Goal: Task Accomplishment & Management: Use online tool/utility

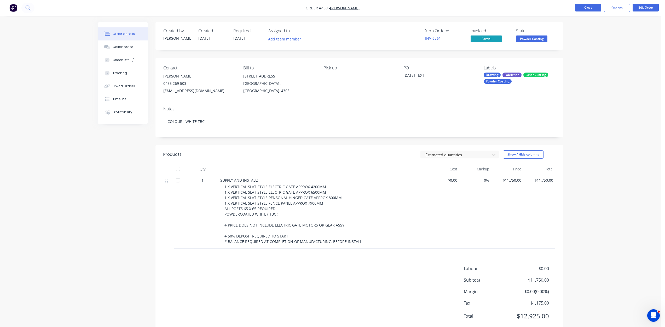
click at [589, 9] on button "Close" at bounding box center [588, 8] width 26 height 8
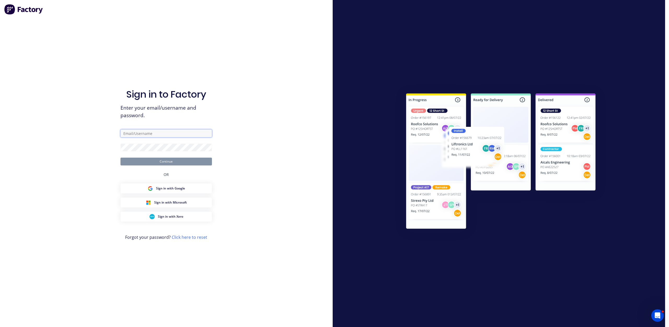
type input "[EMAIL_ADDRESS][DOMAIN_NAME]"
click at [166, 160] on button "Continue" at bounding box center [165, 162] width 91 height 8
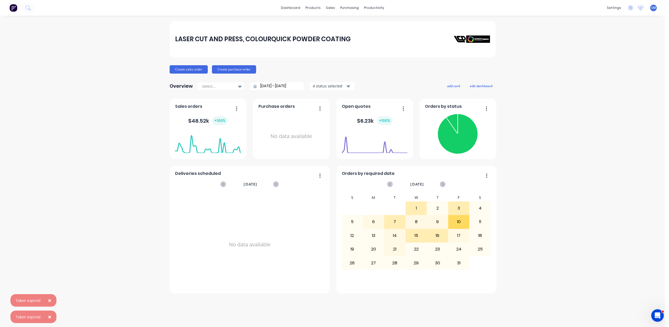
click at [48, 317] on span "×" at bounding box center [49, 316] width 3 height 7
click at [49, 315] on span "×" at bounding box center [49, 316] width 3 height 7
click at [330, 6] on div "sales" at bounding box center [330, 8] width 14 height 8
click at [344, 26] on div "Sales Orders" at bounding box center [349, 25] width 21 height 5
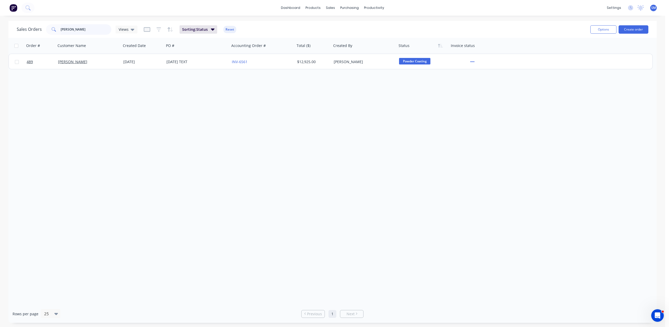
click at [73, 31] on input "[PERSON_NAME]" at bounding box center [86, 29] width 51 height 10
type input "j"
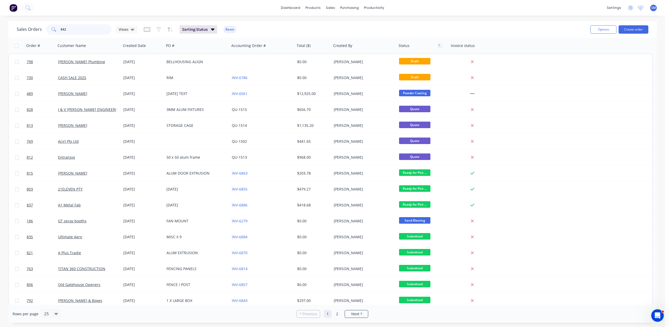
type input "842"
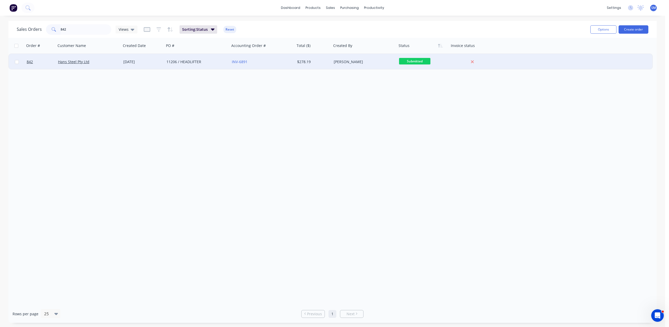
click at [81, 64] on div "Hans Steel Pty Ltd" at bounding box center [88, 62] width 65 height 16
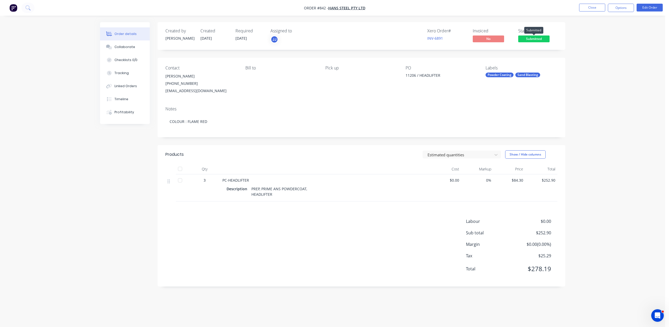
click at [535, 37] on span "Submitted" at bounding box center [533, 39] width 31 height 7
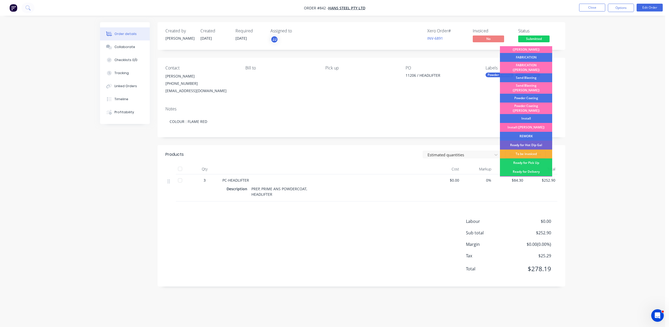
scroll to position [91, 0]
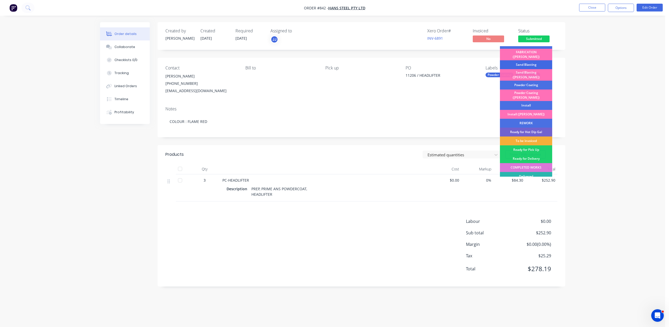
click at [525, 60] on div "Sand Blasting" at bounding box center [526, 64] width 52 height 9
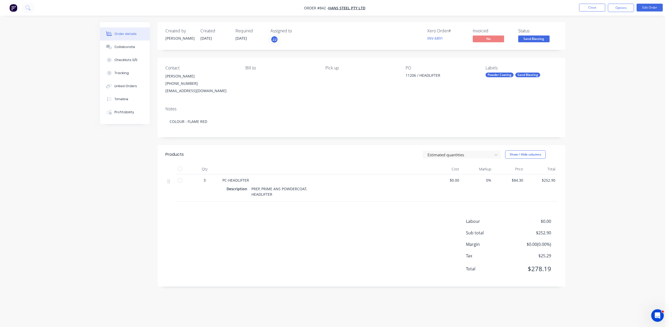
click at [532, 41] on span "Sand Blasting" at bounding box center [533, 39] width 31 height 7
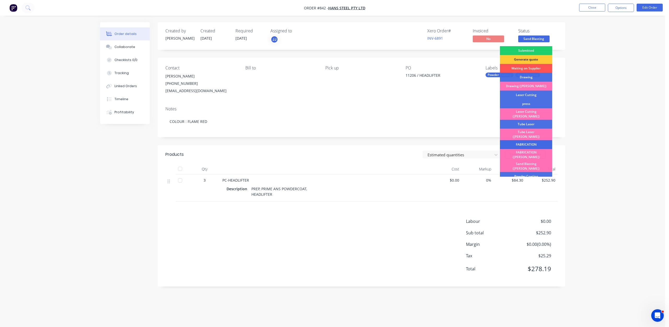
scroll to position [52, 0]
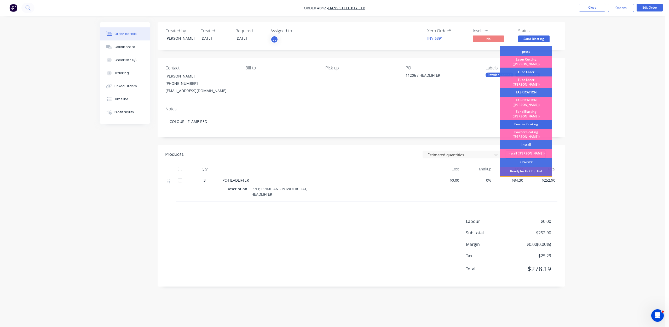
click at [523, 120] on div "Powder Coating" at bounding box center [526, 124] width 52 height 9
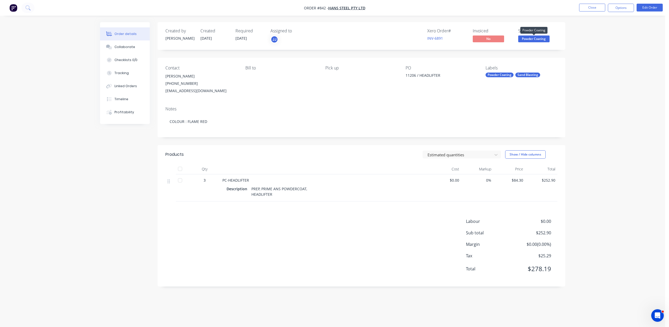
click at [528, 38] on span "Powder Coating" at bounding box center [533, 39] width 31 height 7
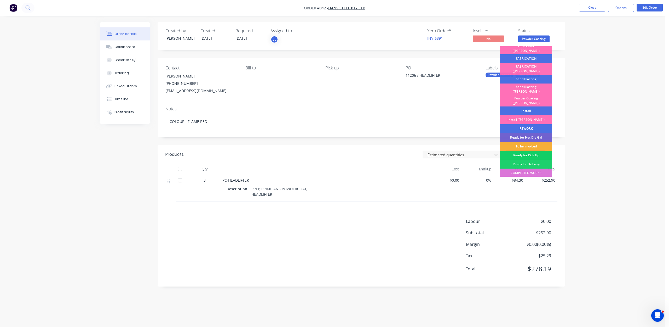
scroll to position [91, 0]
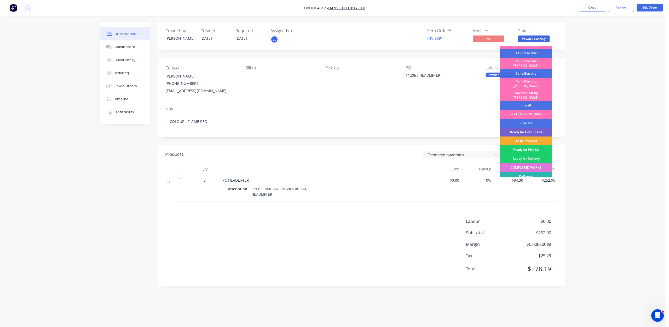
click at [523, 137] on div "To be invoiced" at bounding box center [526, 141] width 52 height 9
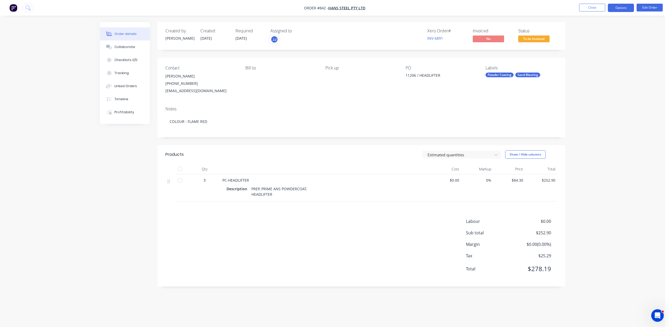
click at [622, 4] on button "Options" at bounding box center [620, 8] width 26 height 8
click at [589, 32] on div "Invoice" at bounding box center [605, 32] width 48 height 8
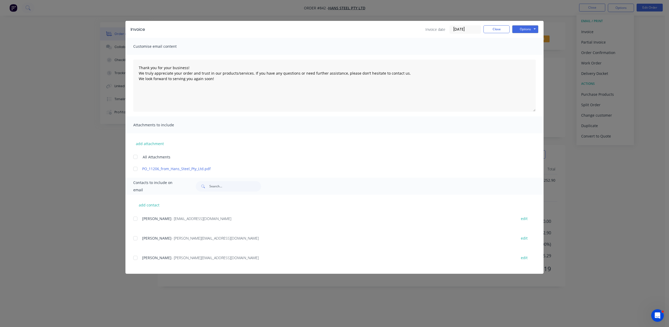
click at [135, 218] on div at bounding box center [135, 219] width 10 height 10
click at [523, 26] on button "Options" at bounding box center [525, 29] width 26 height 8
click at [525, 54] on button "Email" at bounding box center [528, 55] width 33 height 9
type textarea "Thank you for your business! We truly appreciate your order and trust in our pr…"
click at [492, 26] on button "Close" at bounding box center [496, 29] width 26 height 8
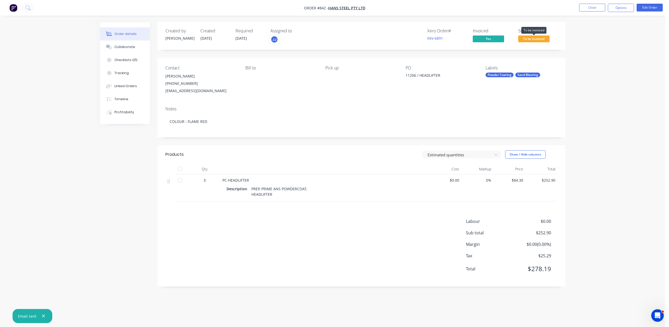
click at [527, 38] on span "To be invoiced" at bounding box center [533, 39] width 31 height 7
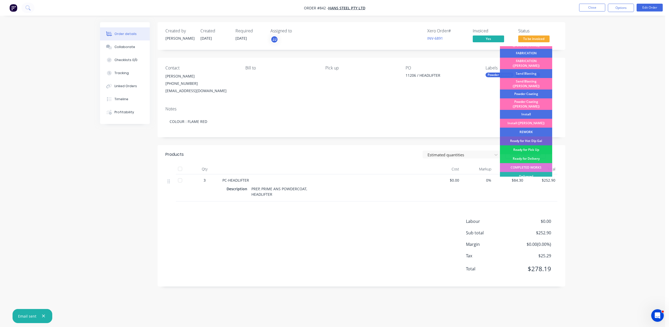
click at [525, 145] on div "Ready for Pick Up" at bounding box center [526, 149] width 52 height 9
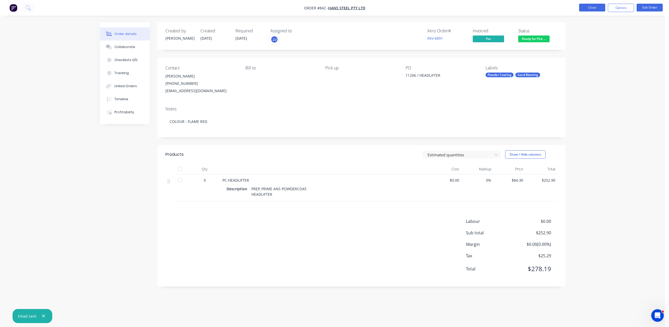
click at [585, 4] on button "Close" at bounding box center [592, 8] width 26 height 8
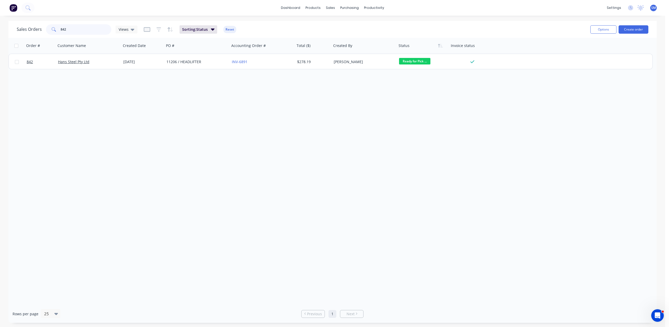
drag, startPoint x: 68, startPoint y: 30, endPoint x: 47, endPoint y: 30, distance: 20.9
click at [48, 30] on div "842" at bounding box center [78, 29] width 65 height 10
type input "811"
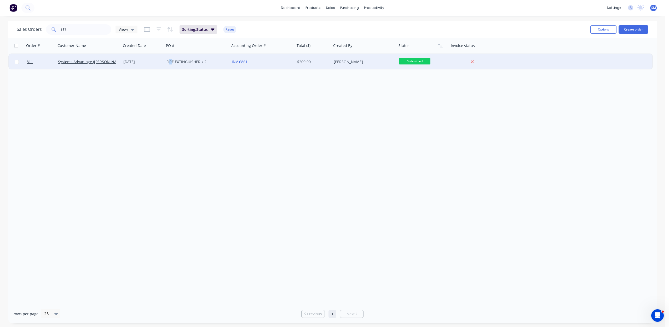
click at [171, 63] on div "FIRE EXTINGUISHER x 2" at bounding box center [195, 61] width 58 height 5
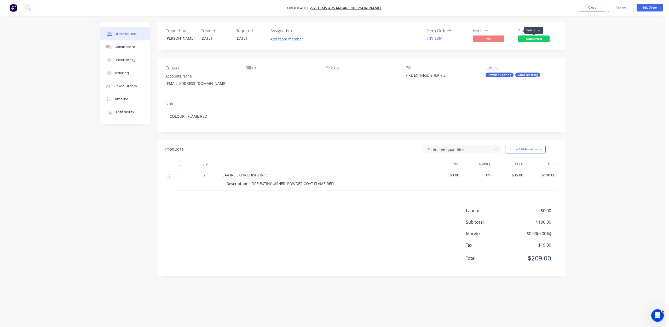
click at [530, 40] on span "Submitted" at bounding box center [533, 39] width 31 height 7
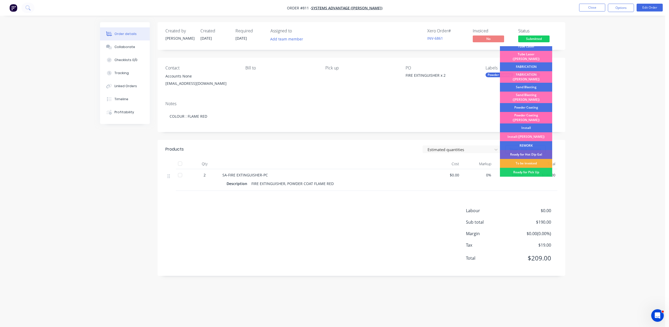
scroll to position [78, 0]
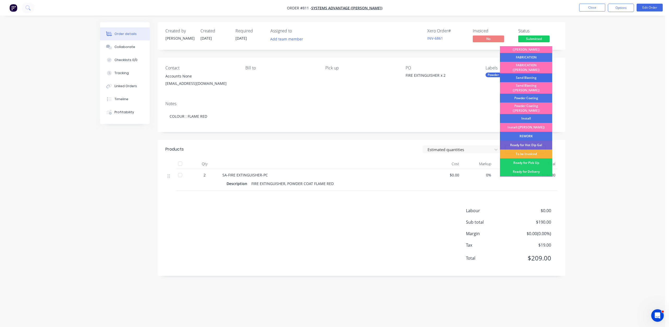
click at [518, 73] on div "Sand Blasting" at bounding box center [526, 77] width 52 height 9
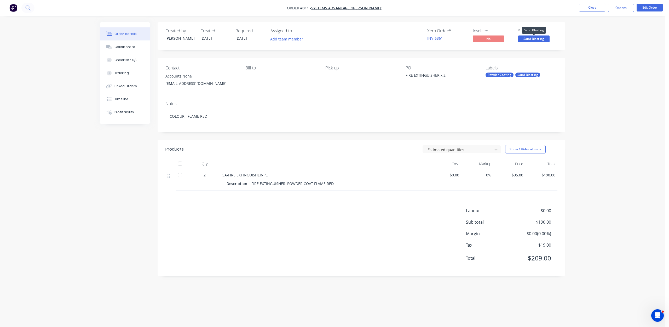
click at [535, 40] on span "Sand Blasting" at bounding box center [533, 39] width 31 height 7
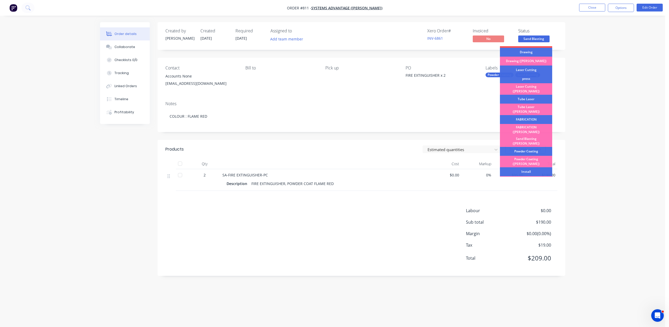
scroll to position [91, 0]
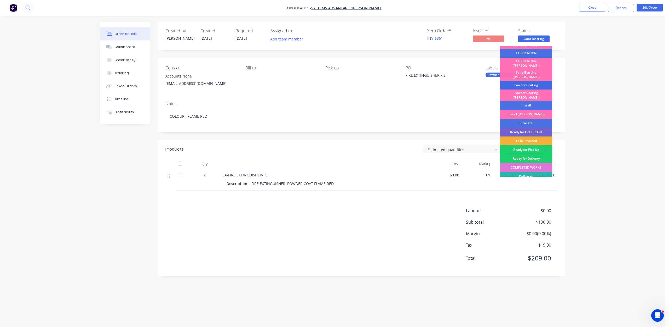
click at [522, 81] on div "Powder Coating" at bounding box center [526, 85] width 52 height 9
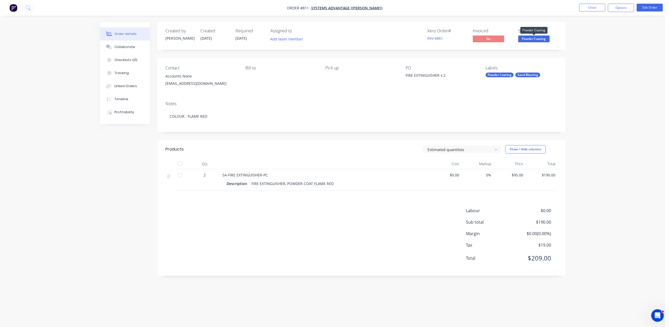
click at [532, 39] on span "Powder Coating" at bounding box center [533, 39] width 31 height 7
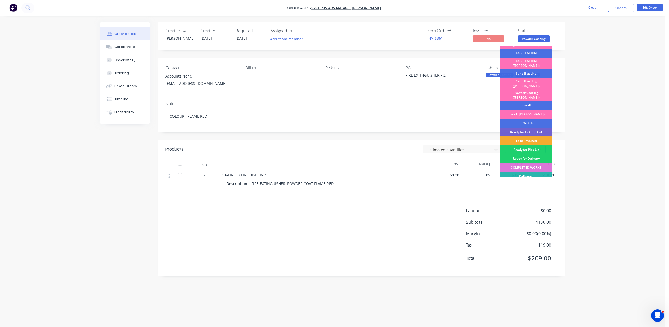
click at [526, 137] on div "To be invoiced" at bounding box center [526, 141] width 52 height 9
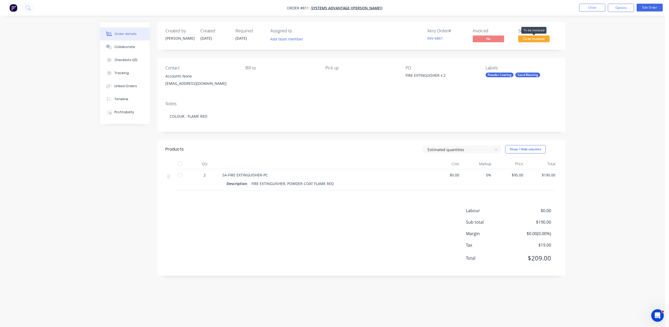
click at [532, 39] on span "To be invoiced" at bounding box center [533, 39] width 31 height 7
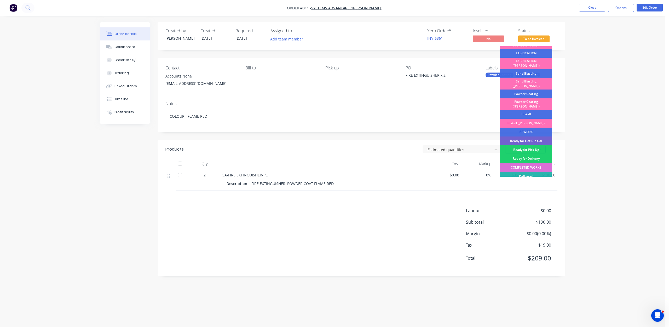
click at [529, 163] on div "COMPLETED WORKS" at bounding box center [526, 167] width 52 height 9
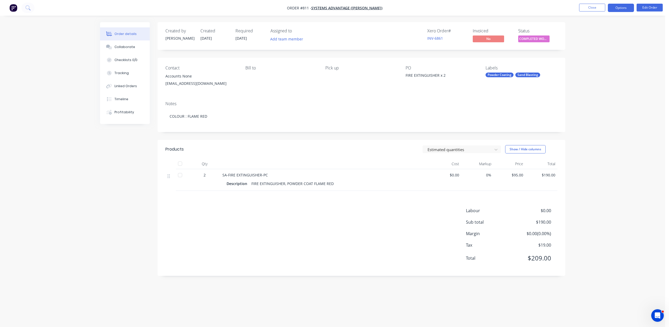
click at [619, 10] on button "Options" at bounding box center [620, 8] width 26 height 8
click at [587, 31] on div "Invoice" at bounding box center [605, 32] width 48 height 8
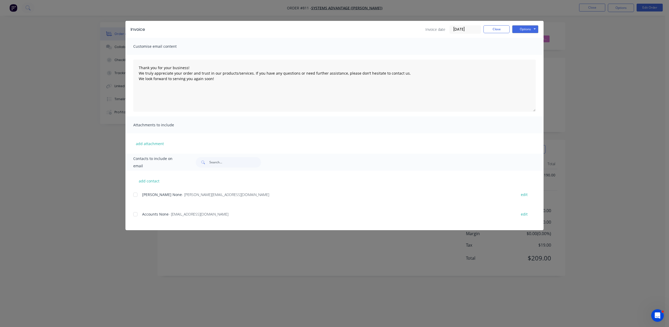
click at [136, 212] on div at bounding box center [135, 214] width 10 height 10
click at [522, 27] on button "Options" at bounding box center [525, 29] width 26 height 8
click at [527, 56] on button "Email" at bounding box center [528, 55] width 33 height 9
click at [41, 313] on button "button" at bounding box center [43, 316] width 7 height 7
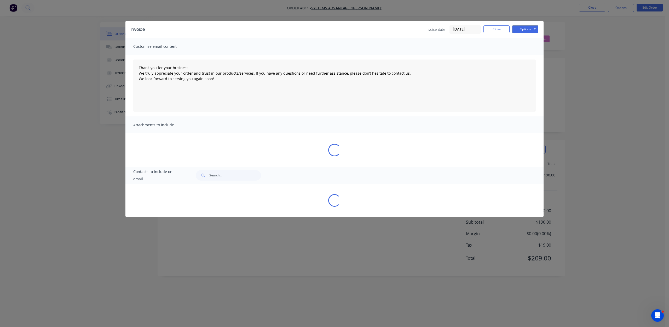
type textarea "Thank you for your business! We truly appreciate your order and trust in our pr…"
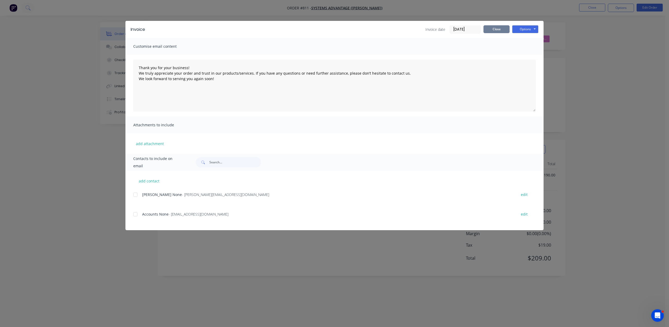
click at [489, 28] on button "Close" at bounding box center [496, 29] width 26 height 8
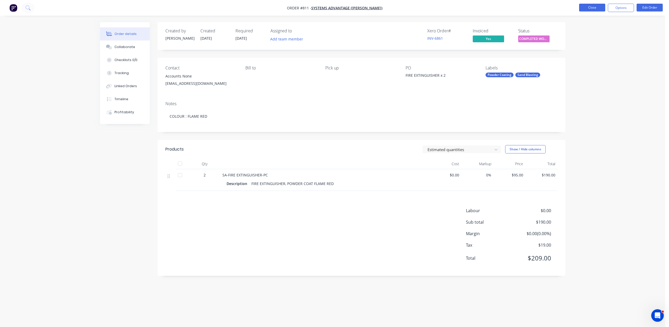
click at [590, 6] on button "Close" at bounding box center [592, 8] width 26 height 8
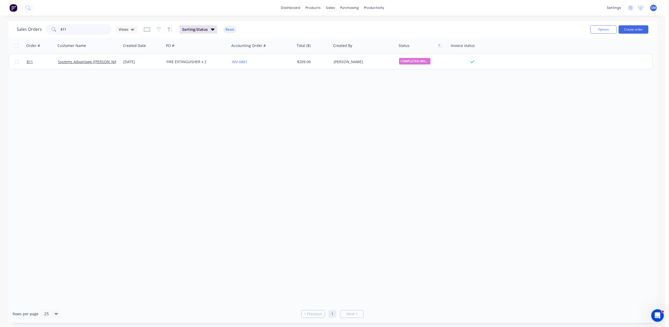
drag, startPoint x: 79, startPoint y: 28, endPoint x: 39, endPoint y: 30, distance: 39.3
click at [39, 30] on div "Sales Orders 811 Views" at bounding box center [77, 29] width 121 height 10
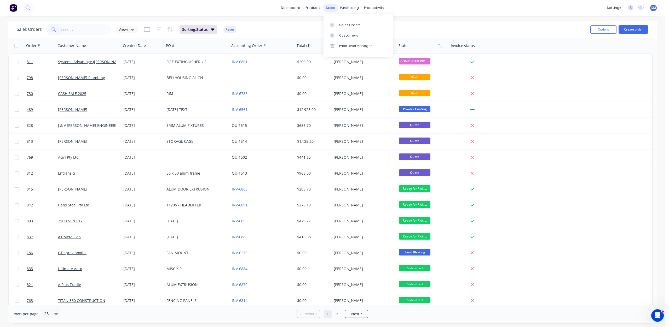
click at [331, 8] on div "sales" at bounding box center [330, 8] width 14 height 8
click at [345, 33] on div "Customers" at bounding box center [348, 35] width 19 height 5
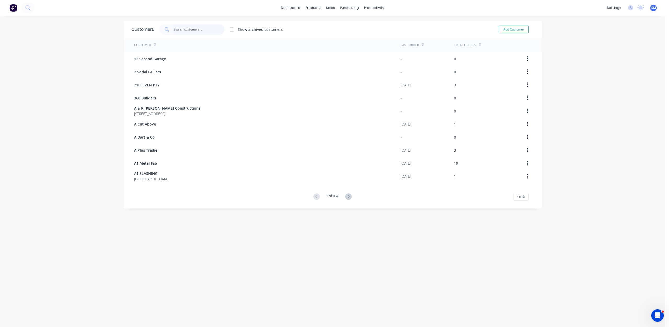
click at [175, 31] on input "text" at bounding box center [198, 29] width 51 height 10
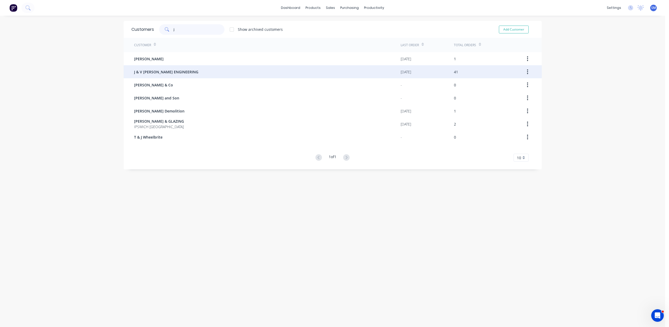
type input "j"
click at [151, 71] on span "J & V [PERSON_NAME] ENGINEERING" at bounding box center [166, 71] width 64 height 5
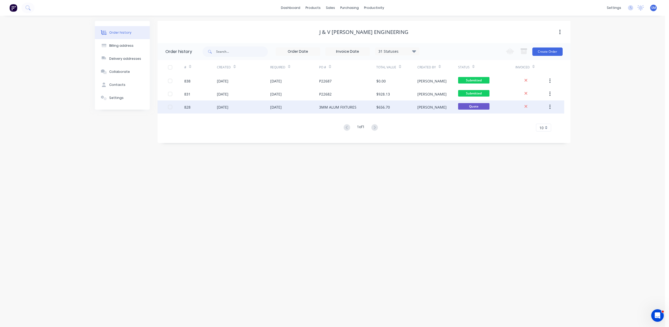
click at [329, 107] on div "3MM ALUM FIXTURES" at bounding box center [337, 106] width 37 height 5
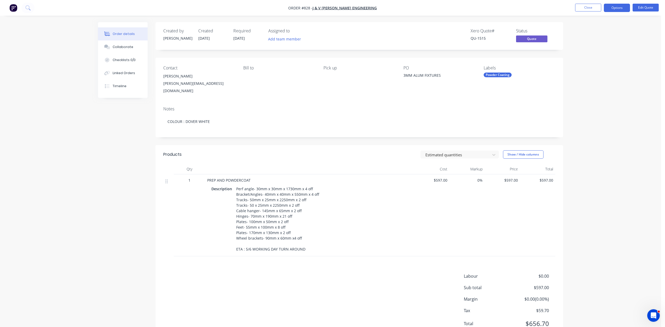
click at [238, 36] on span "[DATE]" at bounding box center [238, 38] width 11 height 5
click at [639, 9] on button "Edit Quote" at bounding box center [645, 8] width 26 height 8
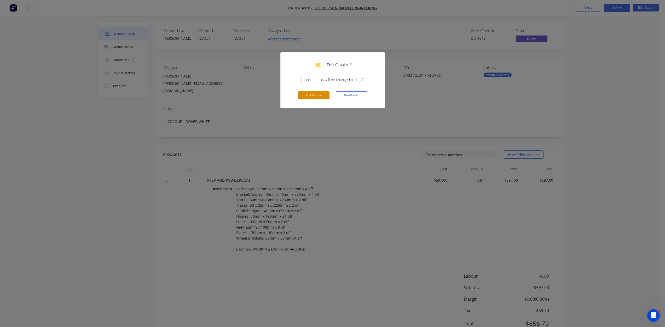
click at [310, 97] on button "Edit Quote" at bounding box center [313, 95] width 31 height 8
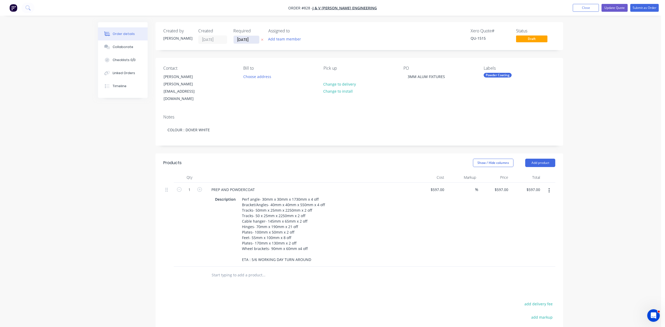
click at [242, 41] on input "[DATE]" at bounding box center [246, 40] width 26 height 8
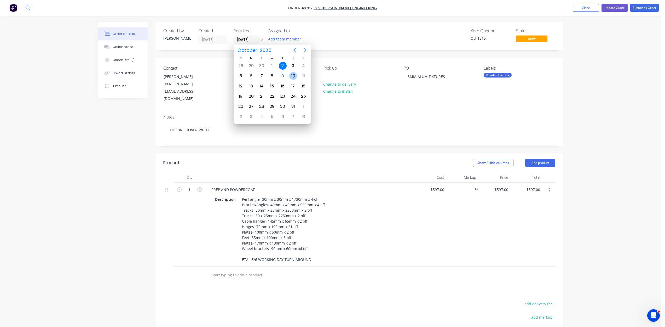
click at [291, 73] on div "10" at bounding box center [293, 76] width 8 height 8
type input "[DATE]"
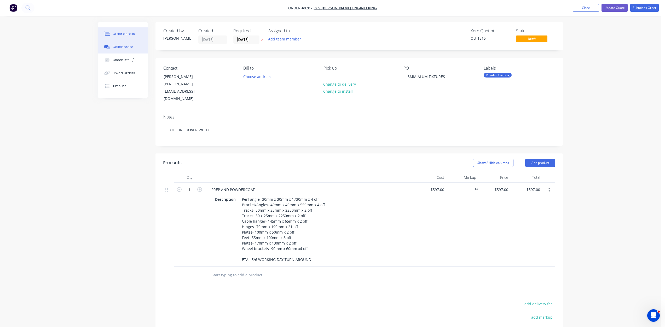
click at [125, 48] on div "Collaborate" at bounding box center [123, 47] width 21 height 5
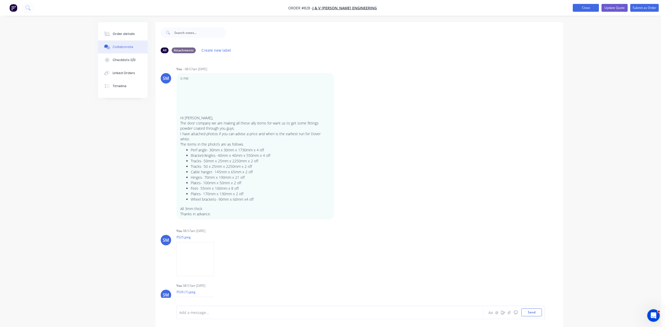
click at [581, 5] on button "Close" at bounding box center [585, 8] width 26 height 8
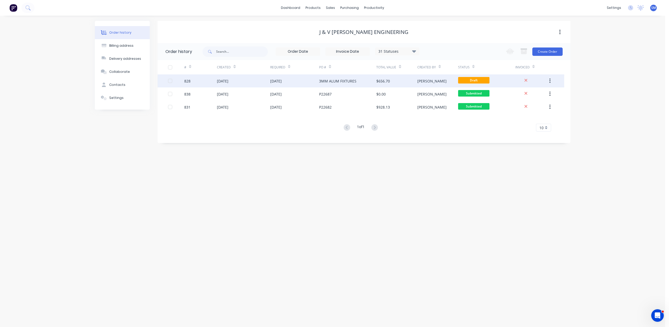
click at [293, 84] on div "[DATE]" at bounding box center [294, 80] width 49 height 13
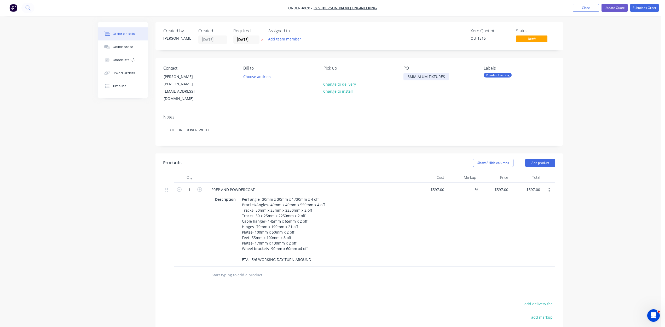
click at [428, 77] on div "3MM ALUM FIXTURES" at bounding box center [426, 77] width 46 height 8
click at [285, 40] on button "Add team member" at bounding box center [284, 39] width 38 height 7
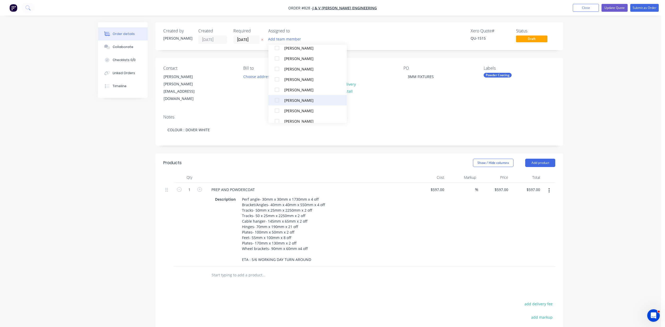
scroll to position [78, 0]
click at [277, 71] on div at bounding box center [277, 73] width 10 height 10
click at [395, 110] on div "Notes COLOUR : DOVER WHITE" at bounding box center [358, 127] width 407 height 35
click at [489, 76] on div "Powder Coating" at bounding box center [497, 75] width 28 height 5
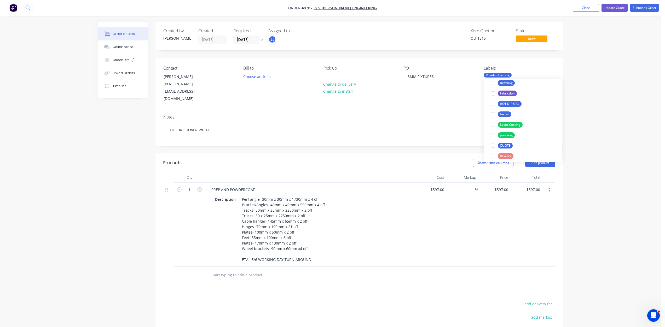
scroll to position [78, 0]
click at [495, 157] on div at bounding box center [493, 157] width 10 height 10
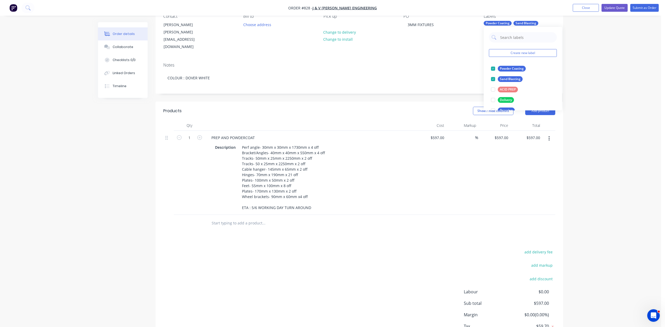
scroll to position [0, 0]
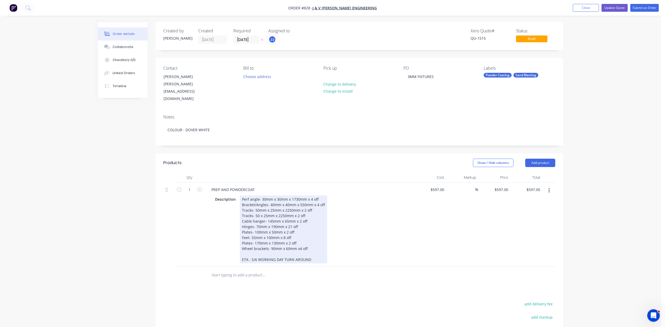
click at [312, 238] on div "Perf angle- 30mm x 30mm x 1730mm x 4 off Bracket/Angles- 40mm x 40mm x 550mm x …" at bounding box center [283, 230] width 87 height 68
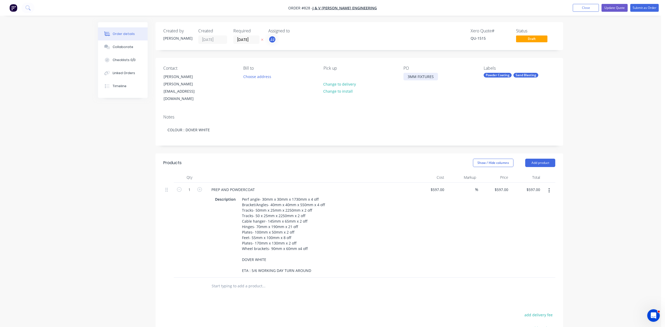
click at [419, 77] on div "3MM FIXTURES" at bounding box center [420, 77] width 34 height 8
click at [407, 77] on div "3MM FIXTURES" at bounding box center [420, 77] width 34 height 8
click at [641, 6] on button "Submit as Order" at bounding box center [644, 8] width 28 height 8
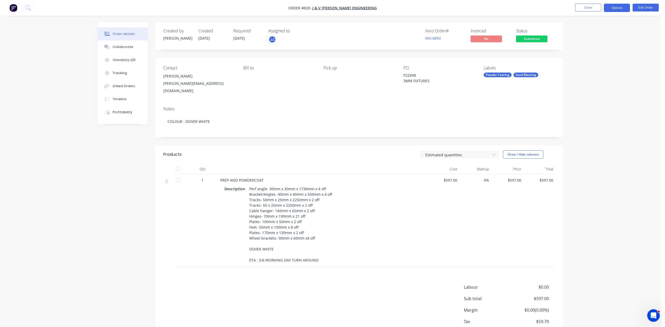
click at [619, 9] on button "Options" at bounding box center [616, 8] width 26 height 8
click at [587, 61] on div "Work Order" at bounding box center [601, 63] width 48 height 8
click at [592, 52] on div "Without pricing" at bounding box center [601, 53] width 48 height 8
click at [584, 5] on button "Close" at bounding box center [588, 8] width 26 height 8
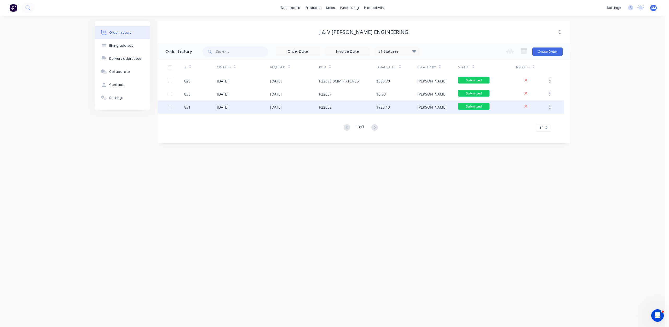
click at [269, 107] on div "[DATE]" at bounding box center [243, 107] width 53 height 13
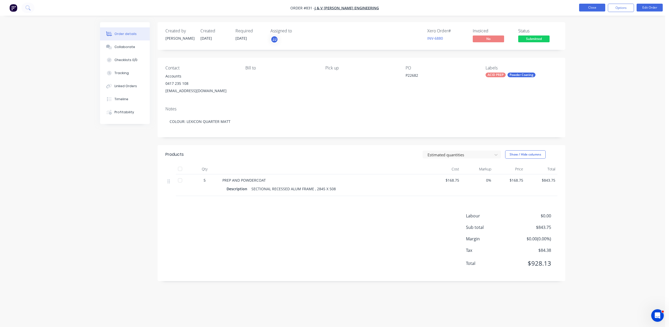
click at [596, 6] on button "Close" at bounding box center [592, 8] width 26 height 8
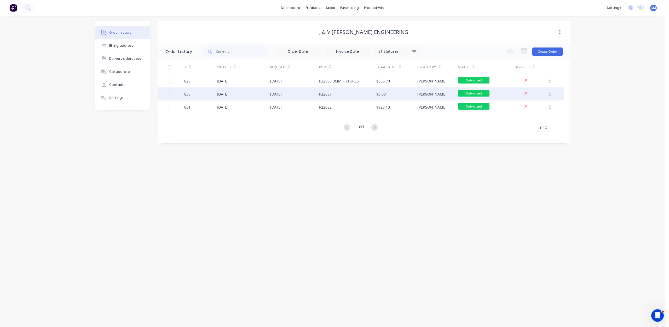
click at [252, 93] on div "[DATE]" at bounding box center [243, 93] width 53 height 13
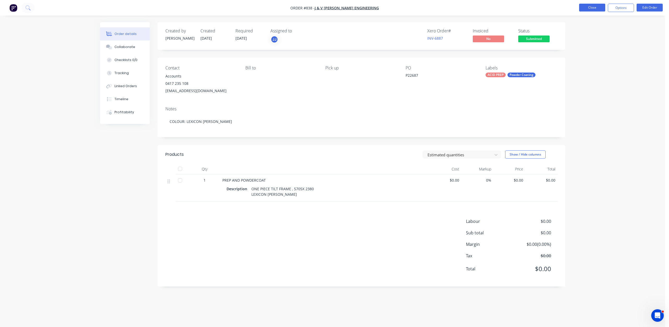
click at [591, 9] on button "Close" at bounding box center [592, 8] width 26 height 8
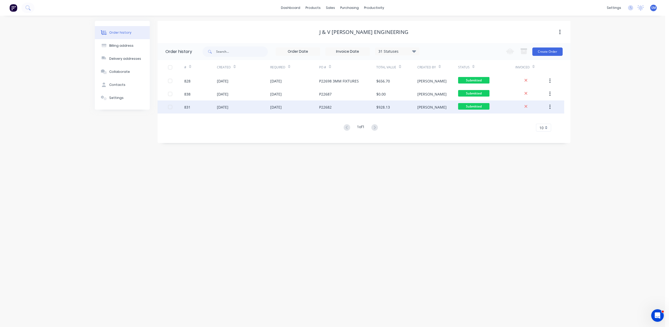
click at [282, 106] on div "[DATE]" at bounding box center [275, 106] width 11 height 5
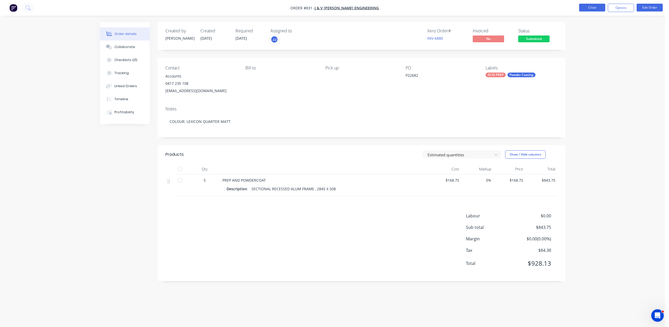
click at [589, 8] on button "Close" at bounding box center [592, 8] width 26 height 8
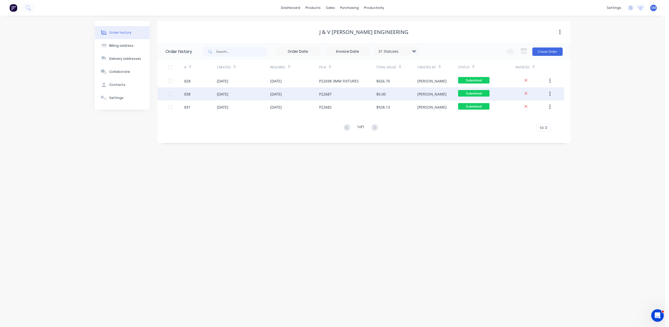
click at [266, 94] on div "[DATE]" at bounding box center [243, 93] width 53 height 13
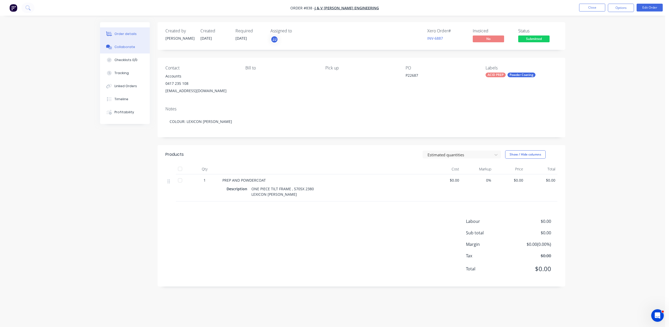
click at [126, 47] on div "Collaborate" at bounding box center [124, 47] width 21 height 5
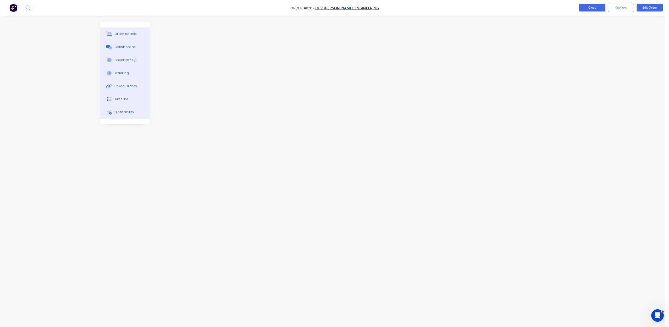
click at [593, 7] on button "Close" at bounding box center [592, 8] width 26 height 8
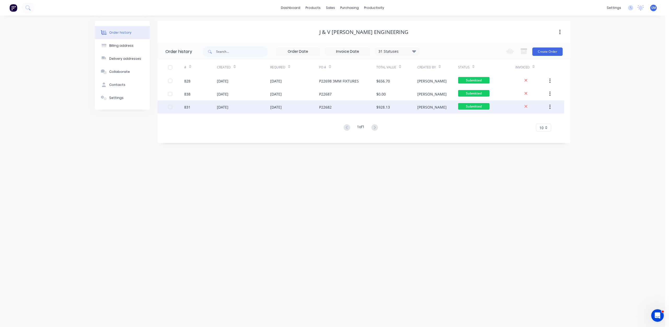
click at [275, 107] on div "[DATE]" at bounding box center [275, 106] width 11 height 5
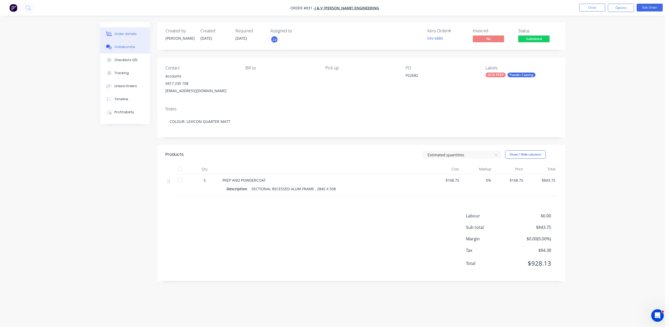
click at [130, 45] on div "Collaborate" at bounding box center [124, 47] width 21 height 5
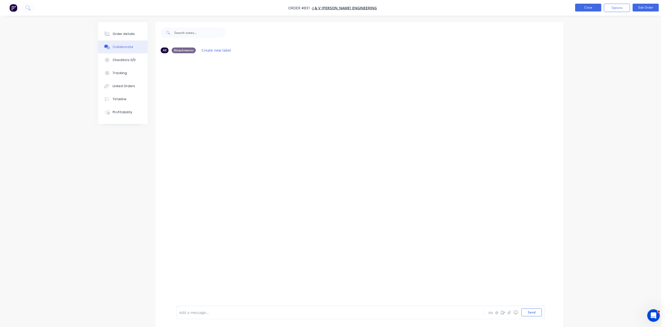
click at [587, 7] on button "Close" at bounding box center [588, 8] width 26 height 8
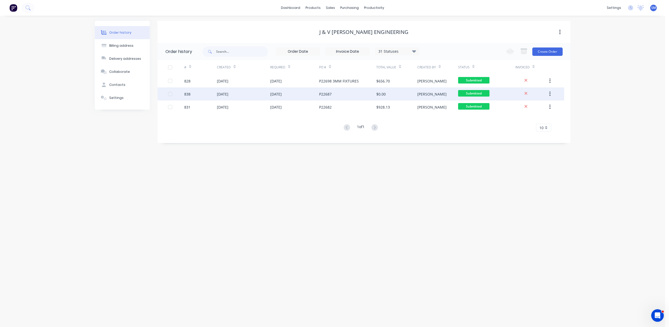
click at [316, 100] on div "[DATE]" at bounding box center [294, 93] width 49 height 13
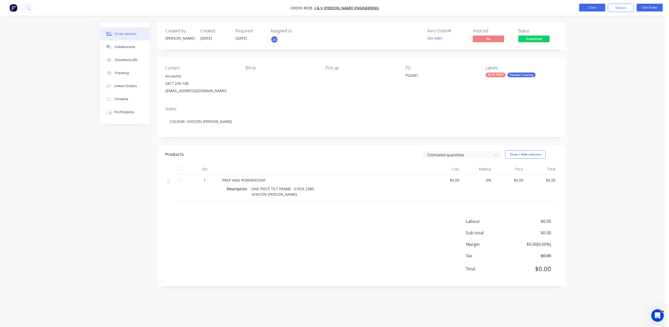
click at [595, 5] on button "Close" at bounding box center [592, 8] width 26 height 8
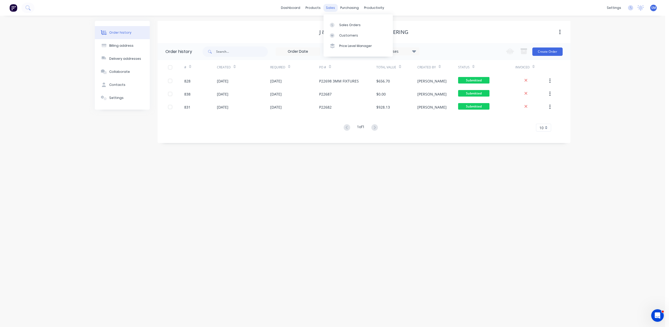
click at [330, 9] on div "sales" at bounding box center [330, 8] width 14 height 8
click at [330, 7] on div "sales" at bounding box center [330, 8] width 14 height 8
click at [341, 25] on div "Sales Orders" at bounding box center [349, 25] width 21 height 5
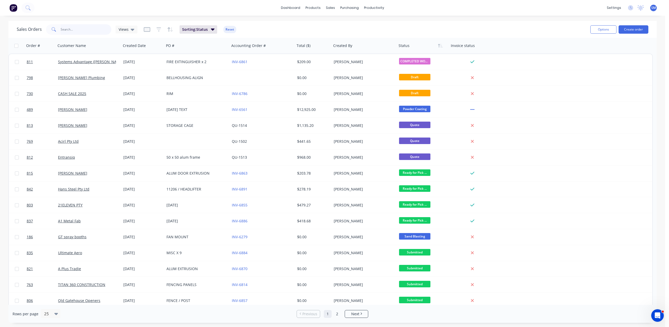
click at [68, 31] on input "text" at bounding box center [86, 29] width 51 height 10
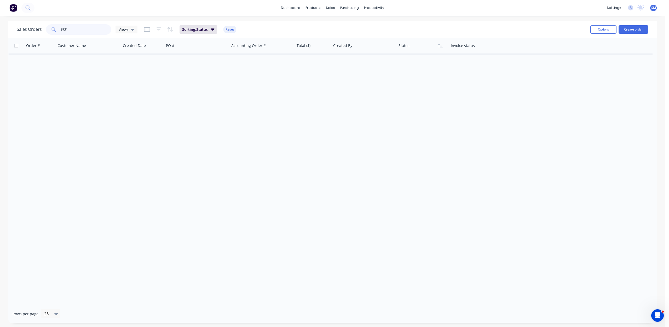
click at [73, 30] on input "BRP" at bounding box center [86, 29] width 51 height 10
type input "B"
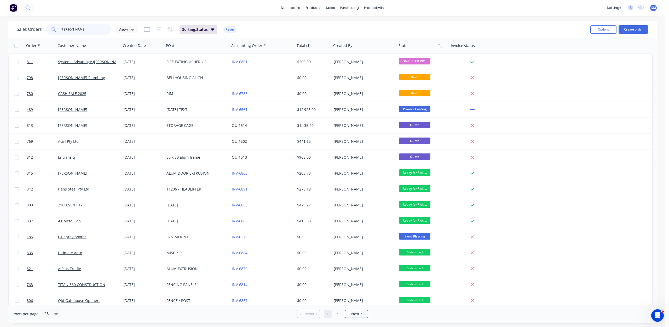
type input "[PERSON_NAME]"
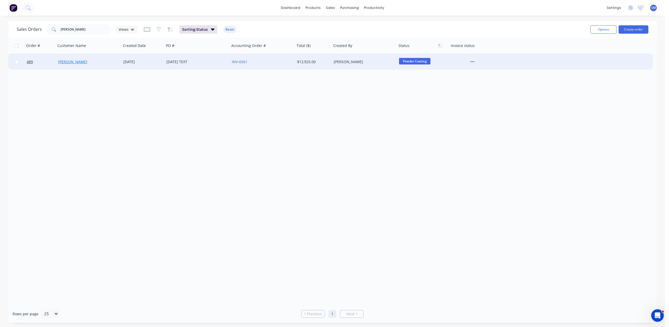
click at [87, 62] on link "[PERSON_NAME]" at bounding box center [72, 61] width 29 height 5
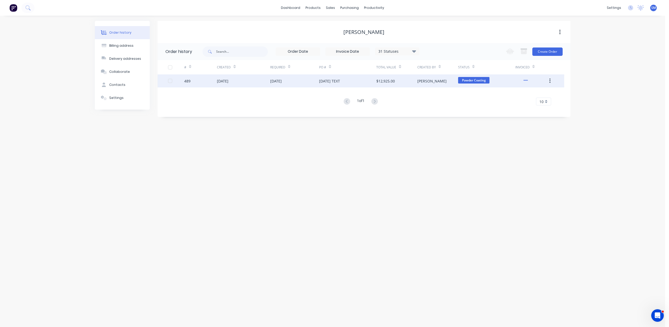
click at [329, 83] on div "[DATE] TEXT" at bounding box center [329, 80] width 21 height 5
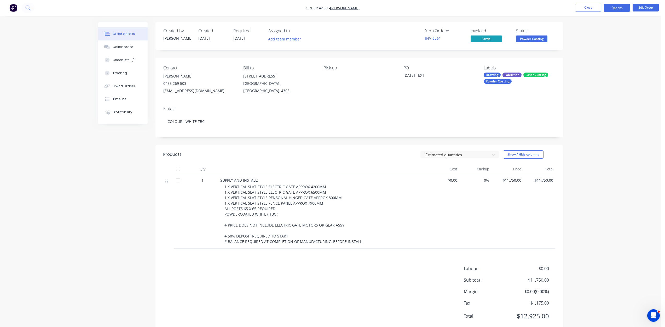
click at [609, 8] on button "Options" at bounding box center [616, 8] width 26 height 8
click at [585, 63] on div "Work Order" at bounding box center [601, 63] width 48 height 8
click at [585, 52] on div "Without pricing" at bounding box center [601, 53] width 48 height 8
